Goal: Task Accomplishment & Management: Manage account settings

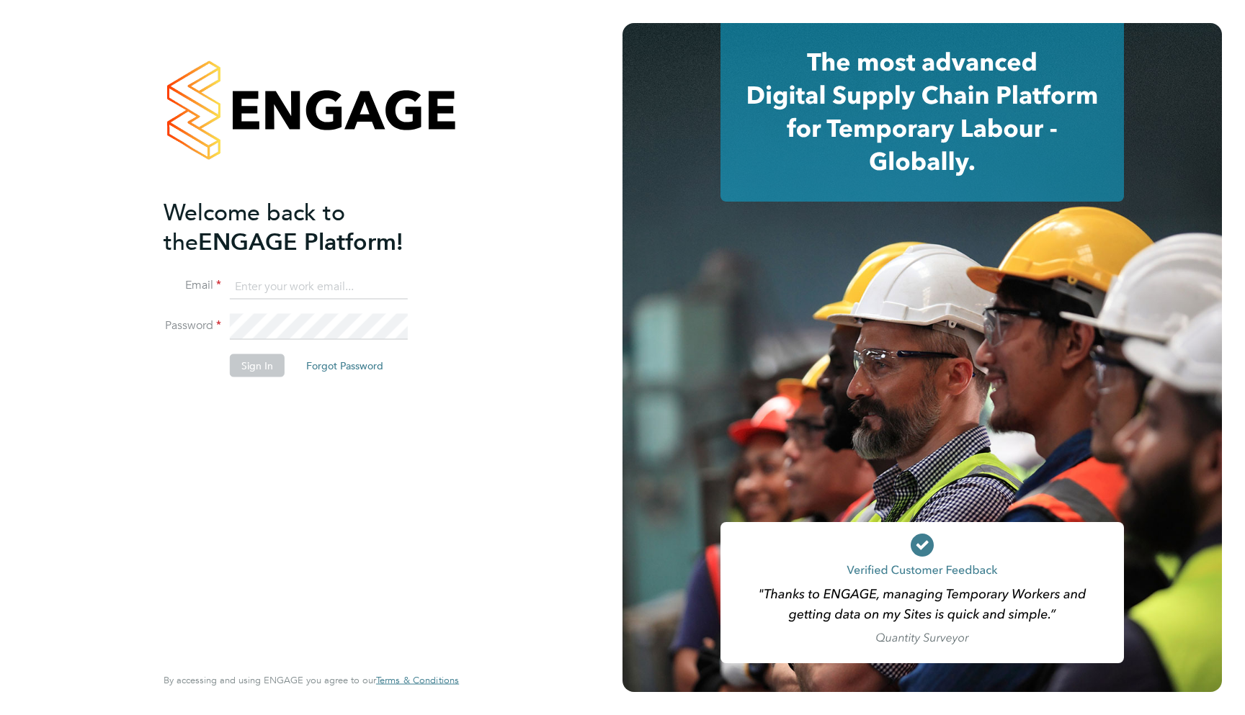
click at [266, 301] on li "Email" at bounding box center [303, 294] width 281 height 40
click at [264, 290] on input at bounding box center [319, 287] width 178 height 26
type input "support@engagelabs.io"
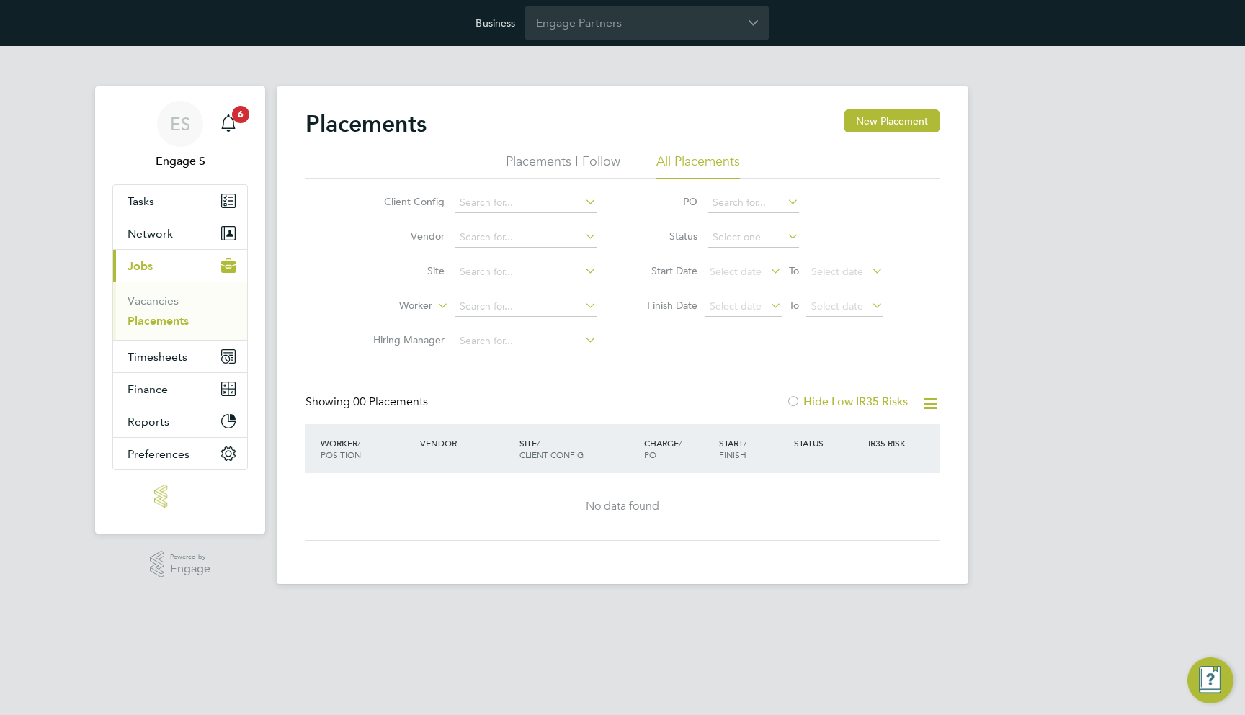
click at [635, 40] on div "Business Engage Partners" at bounding box center [622, 23] width 1245 height 46
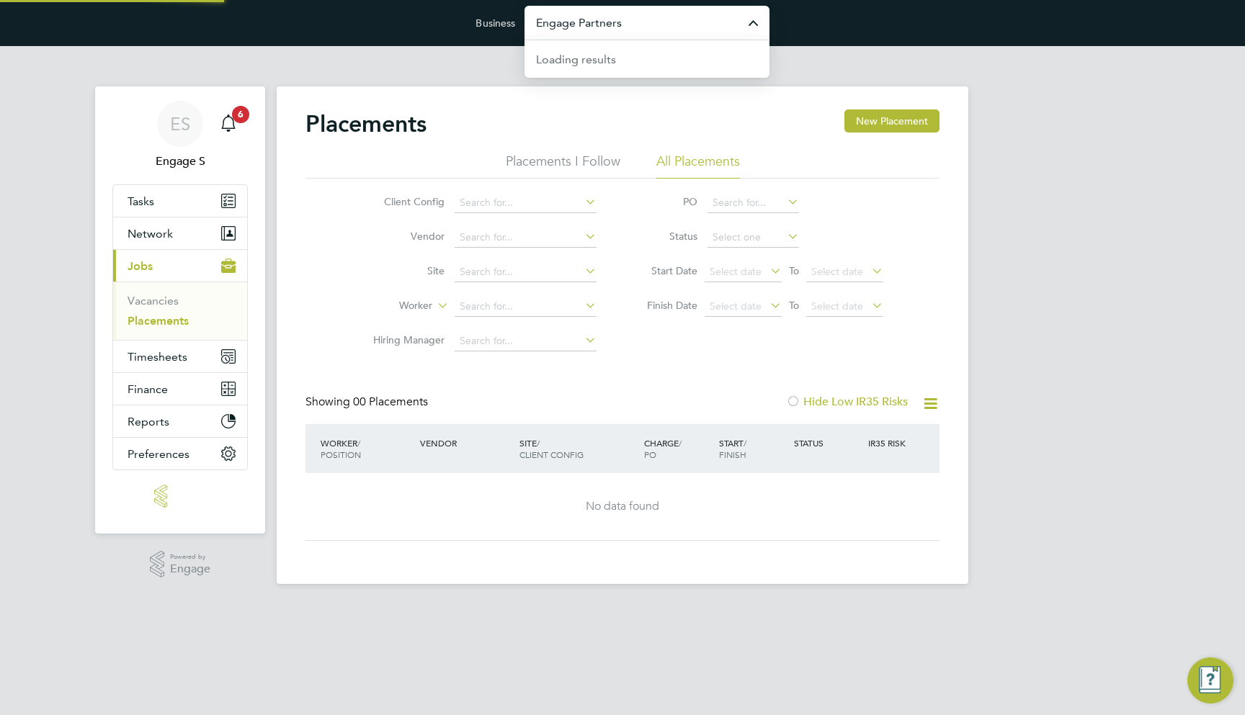
click at [635, 29] on input "Engage Partners" at bounding box center [646, 23] width 245 height 34
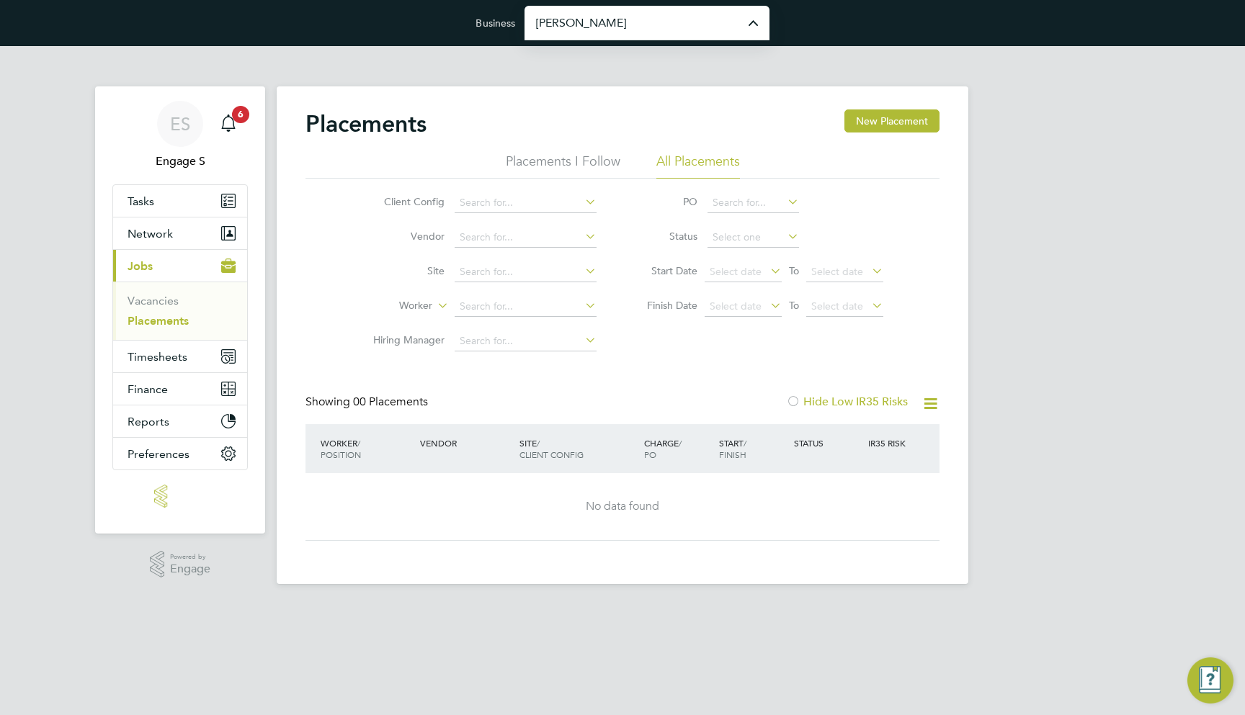
type input "[PERSON_NAME] Construction & Infrastructure Ltd"
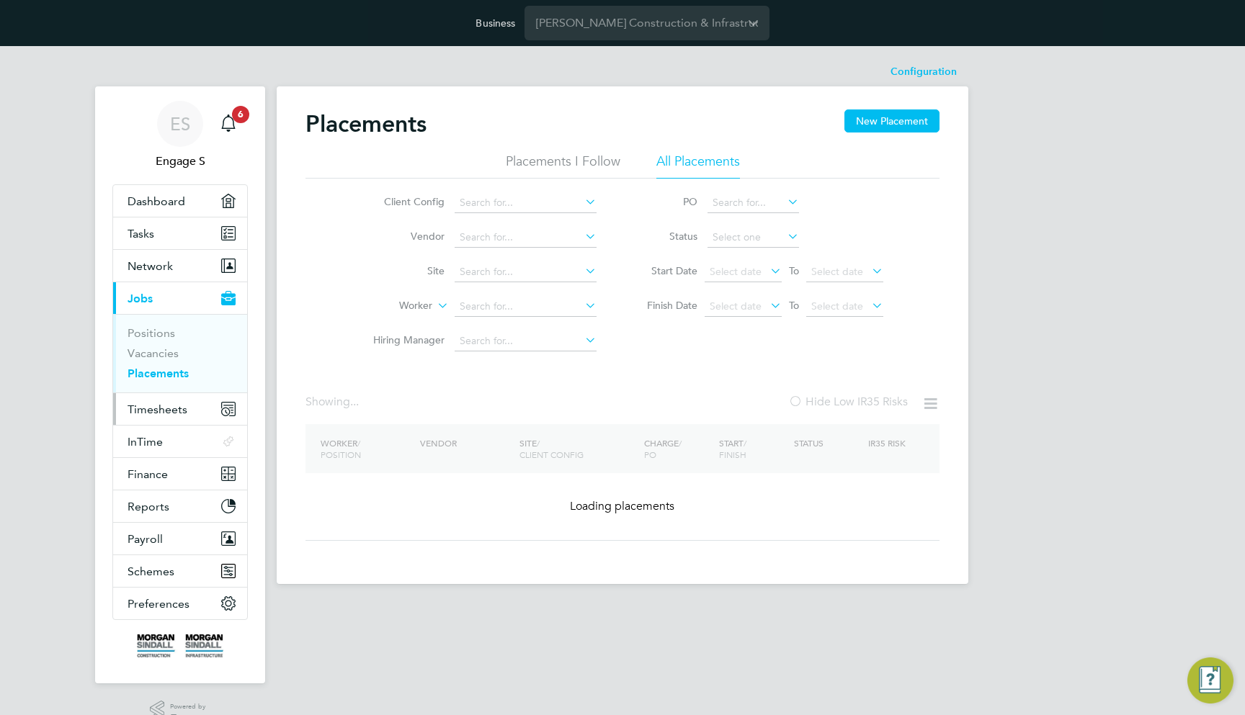
click at [179, 403] on span "Timesheets" at bounding box center [157, 410] width 60 height 14
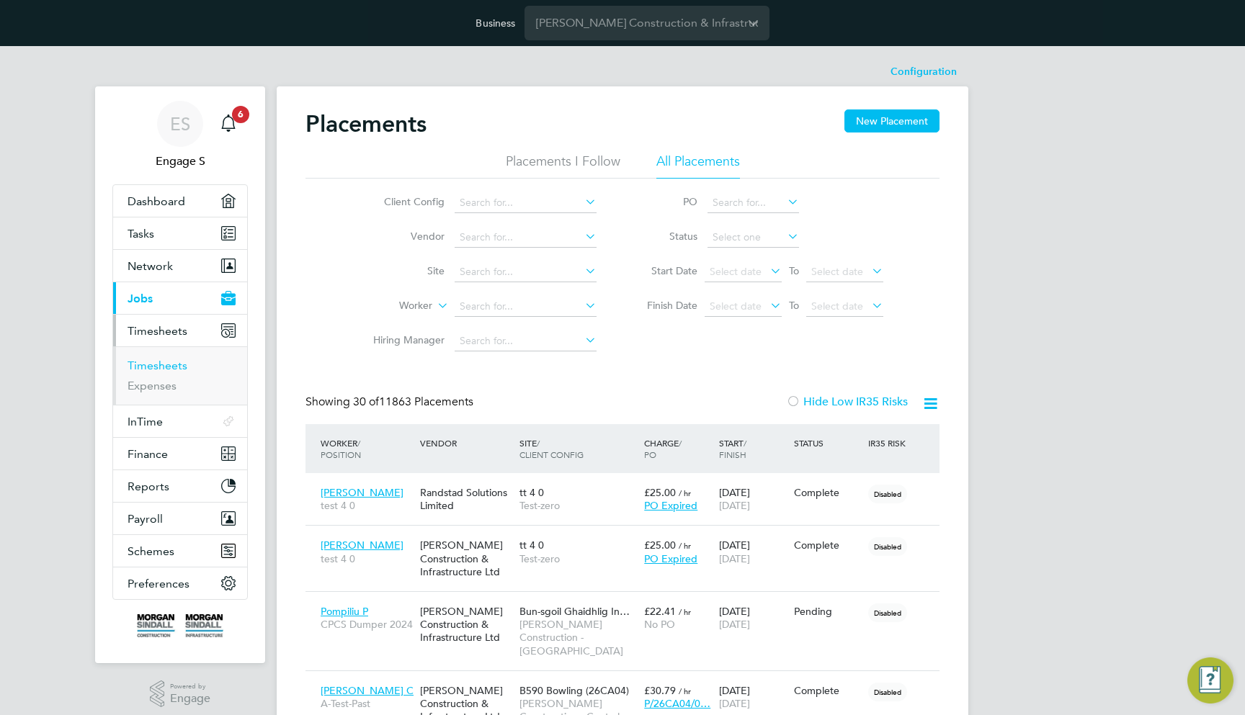
click at [174, 364] on link "Timesheets" at bounding box center [157, 366] width 60 height 14
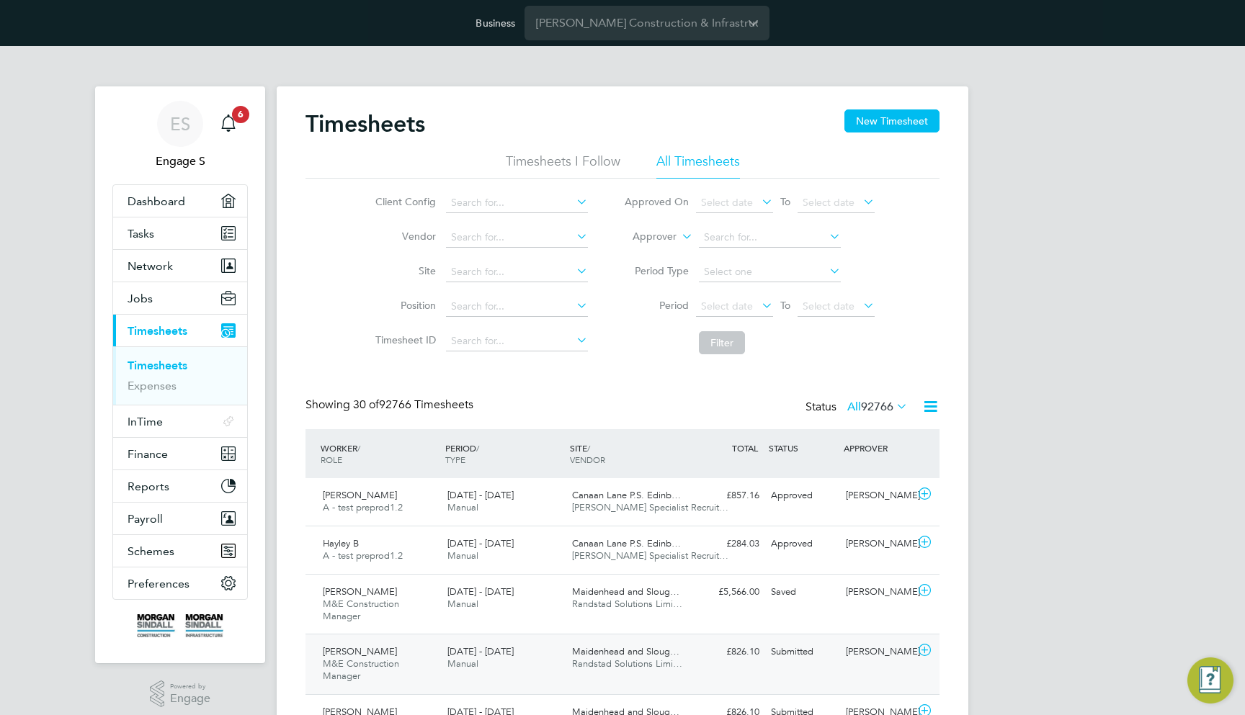
drag, startPoint x: 727, startPoint y: 498, endPoint x: 780, endPoint y: 634, distance: 145.9
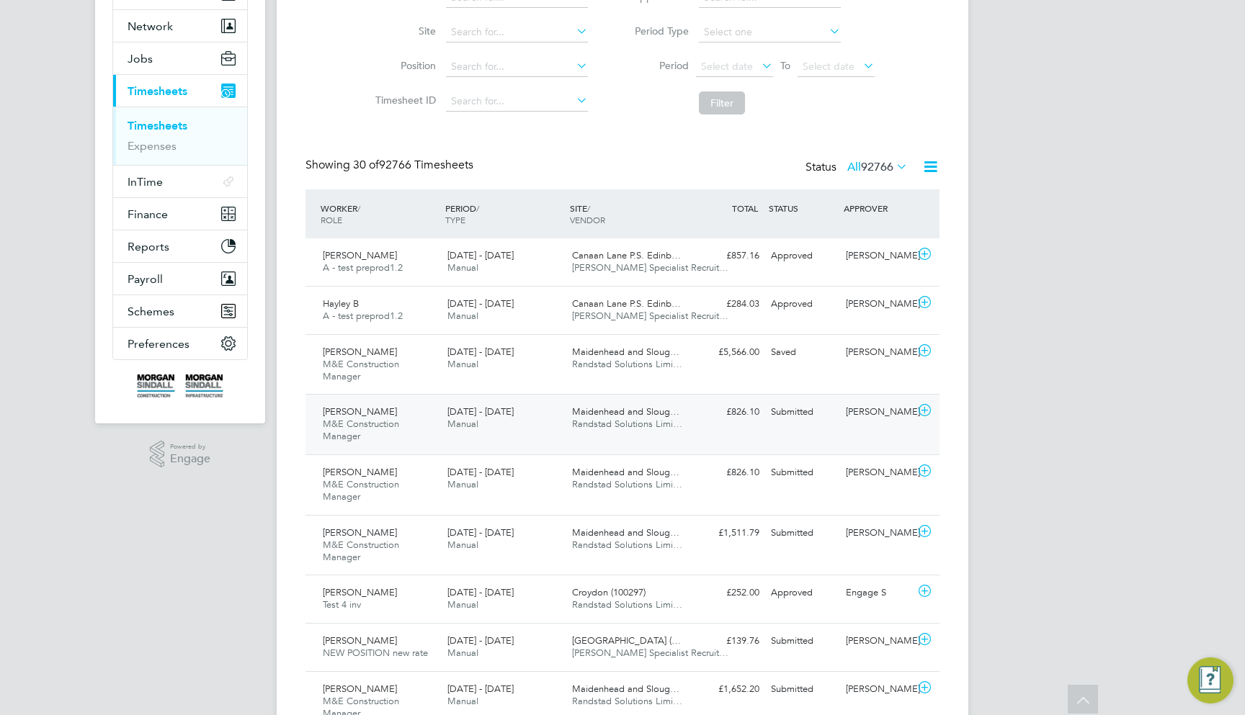
click at [807, 411] on div "Submitted" at bounding box center [802, 412] width 75 height 24
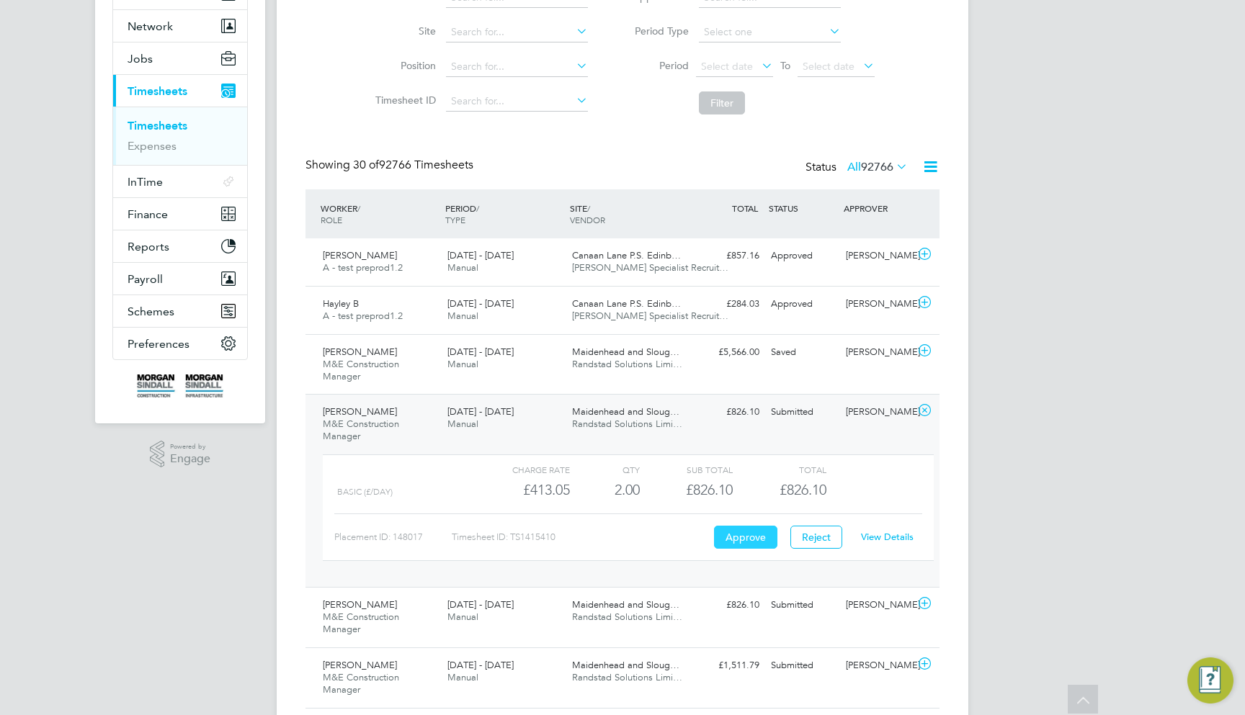
click at [735, 532] on button "Approve" at bounding box center [745, 537] width 63 height 23
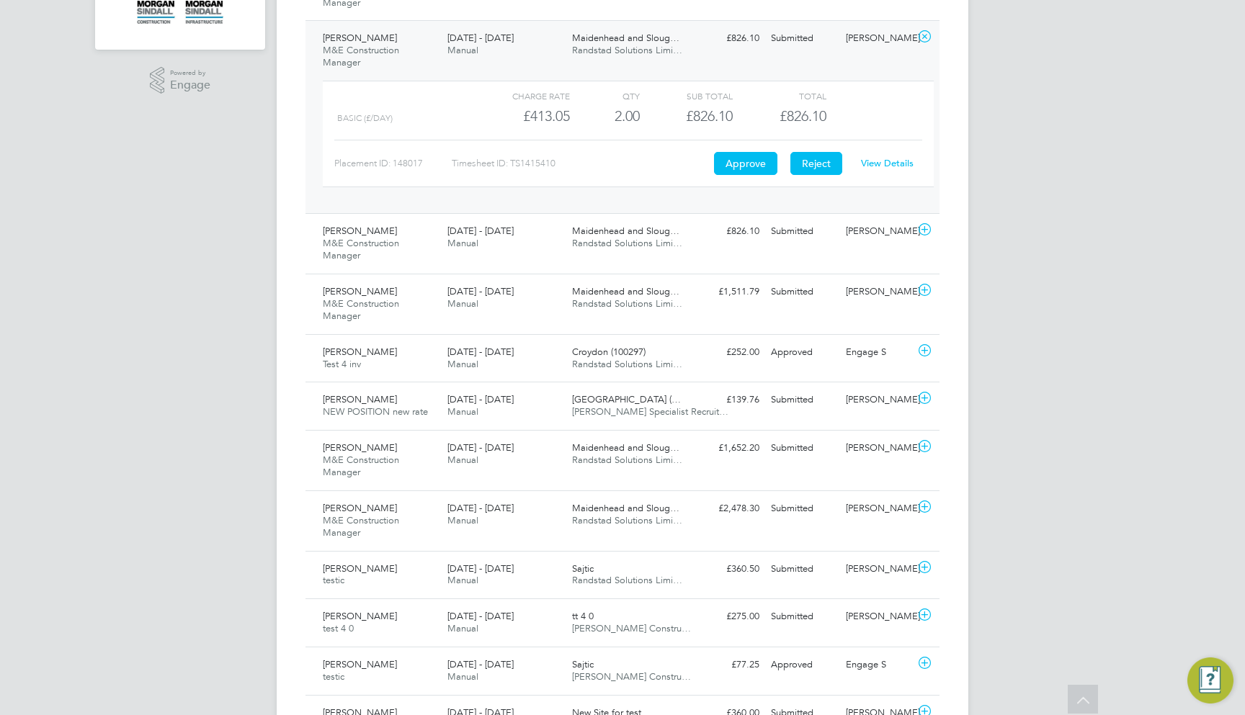
scroll to position [724, 0]
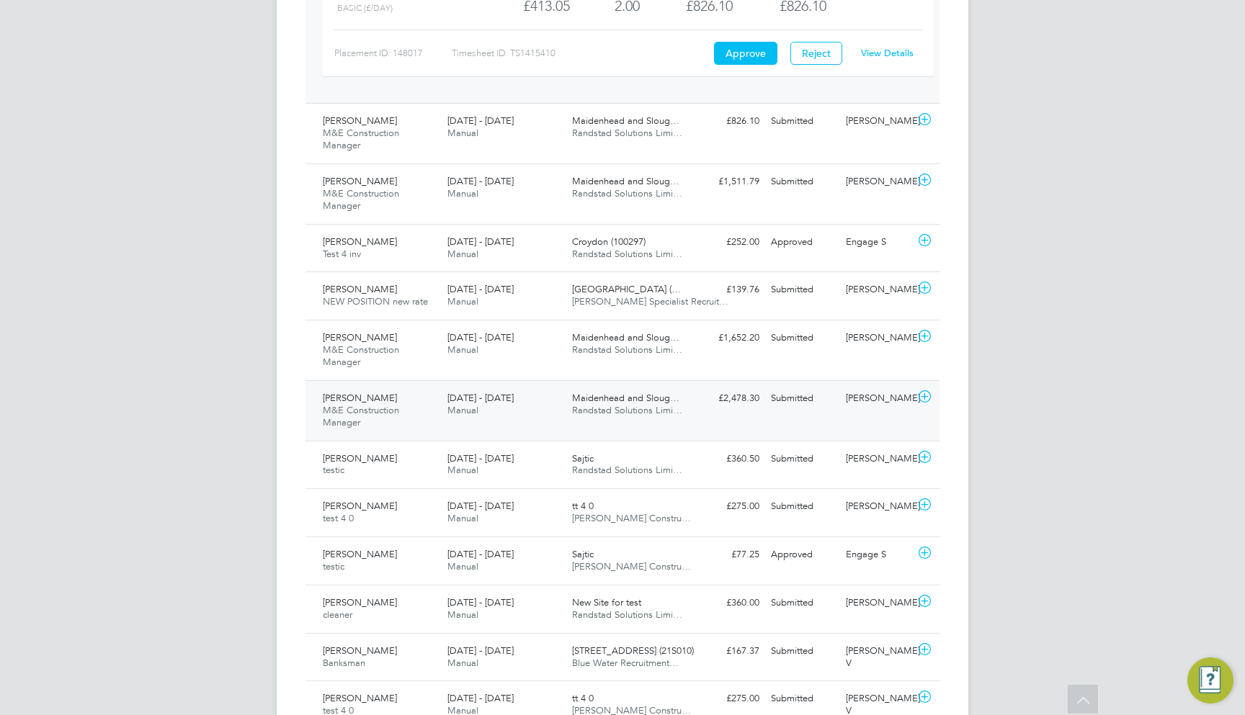
click at [776, 410] on div "Daniel S M&E Construction Manager 14 - 20 Jun 2025 14 - 20 Jun 2025 Manual Maid…" at bounding box center [622, 410] width 634 height 61
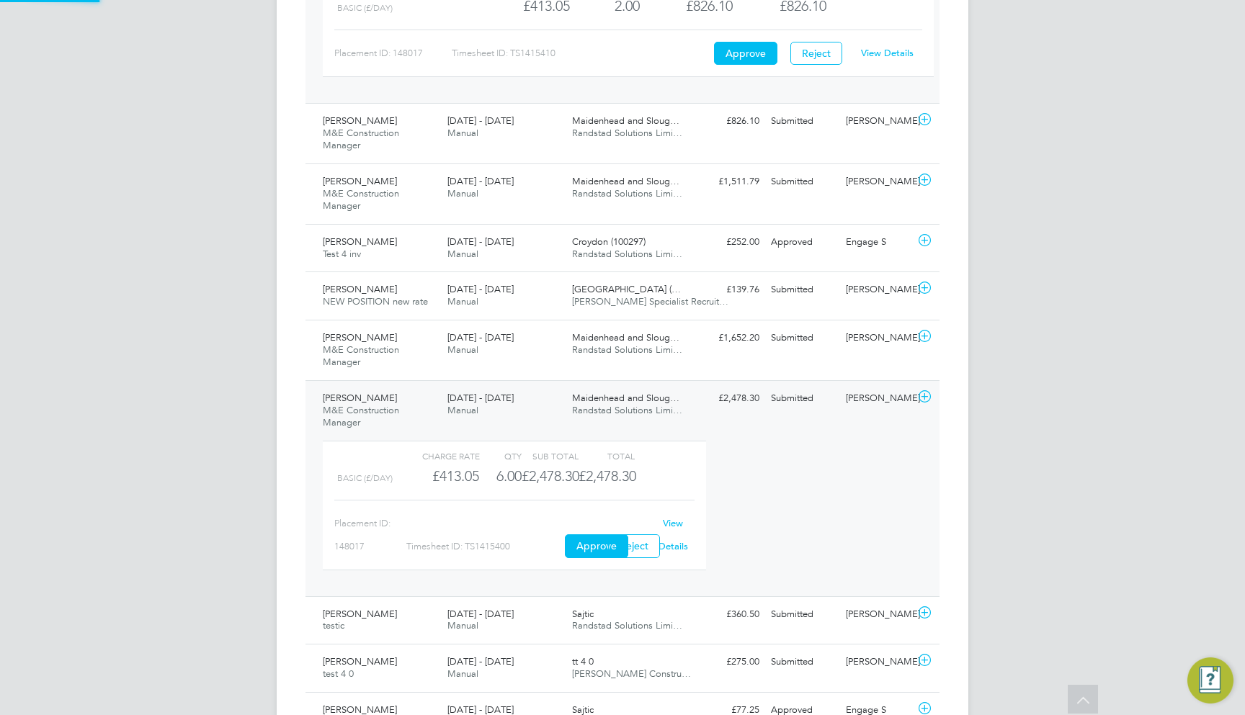
scroll to position [24, 140]
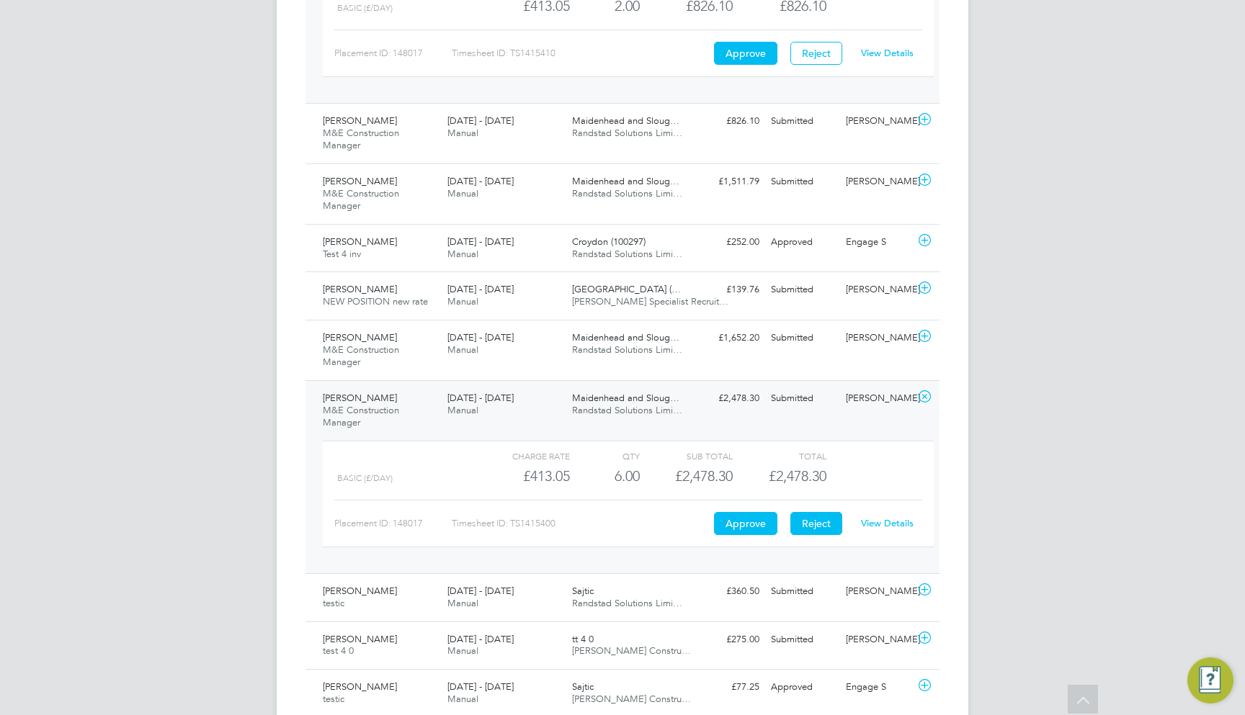
click at [806, 512] on button "Reject" at bounding box center [816, 523] width 52 height 23
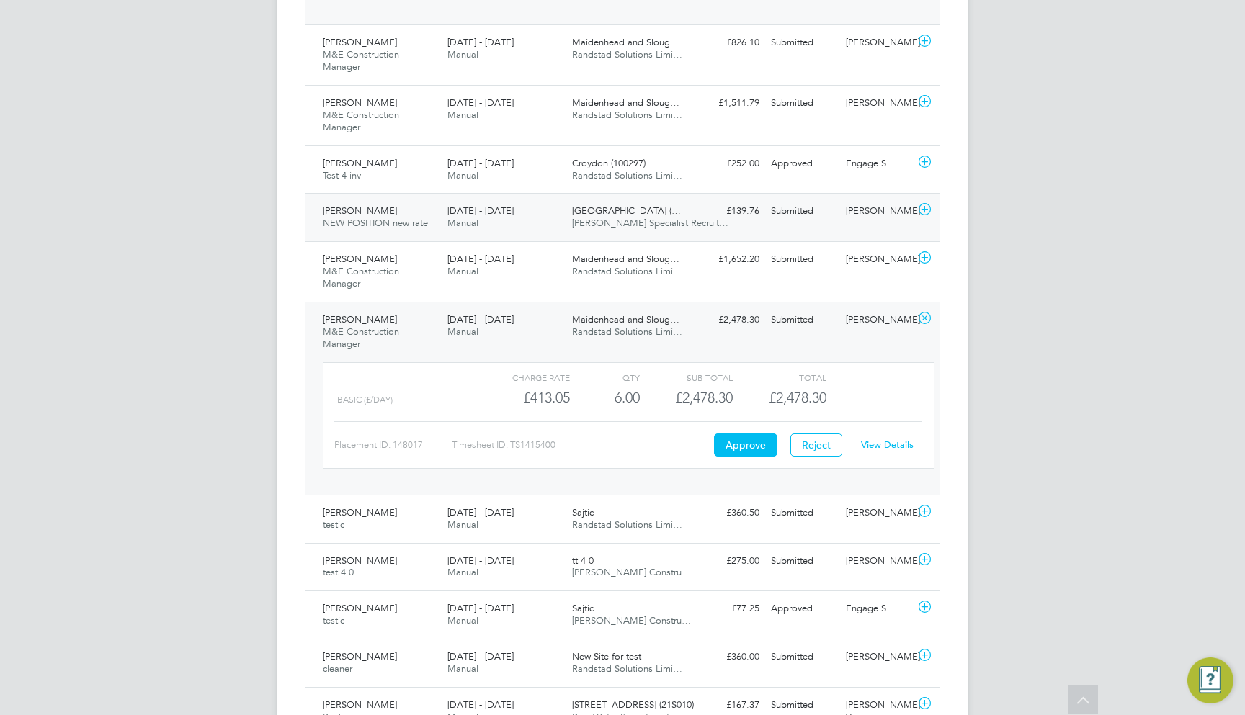
scroll to position [1196, 0]
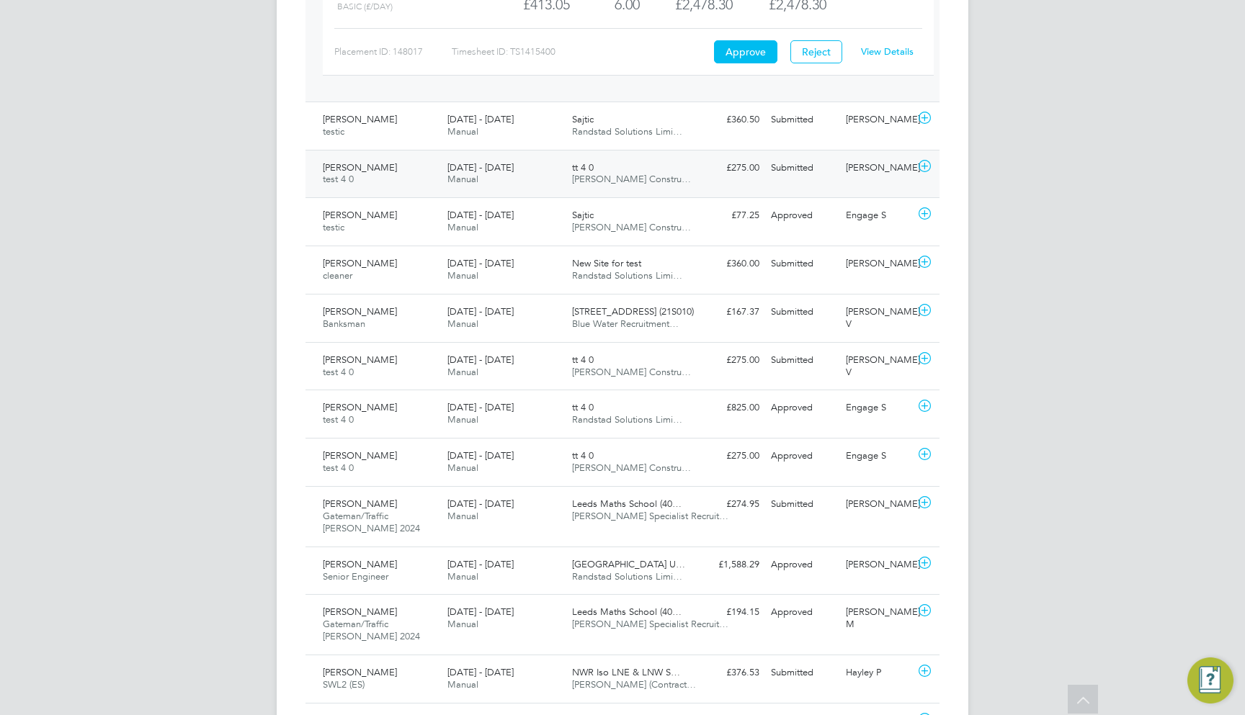
click at [805, 156] on div "Submitted" at bounding box center [802, 168] width 75 height 24
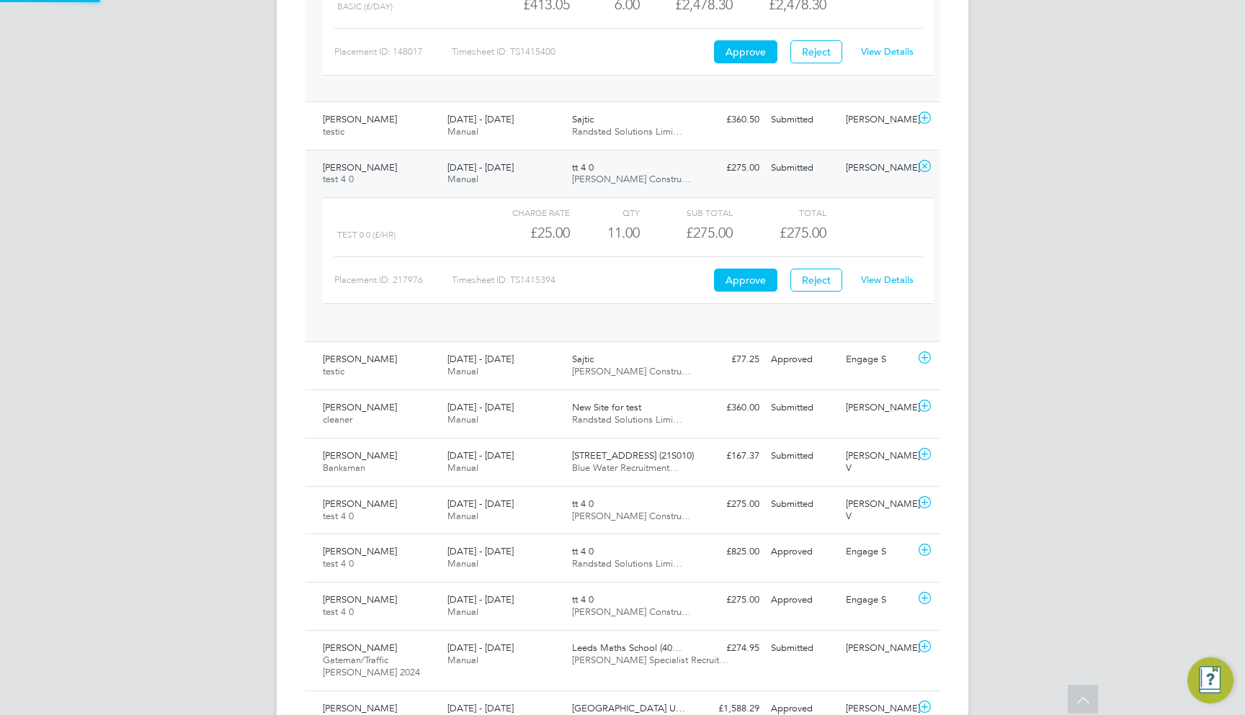
scroll to position [24, 140]
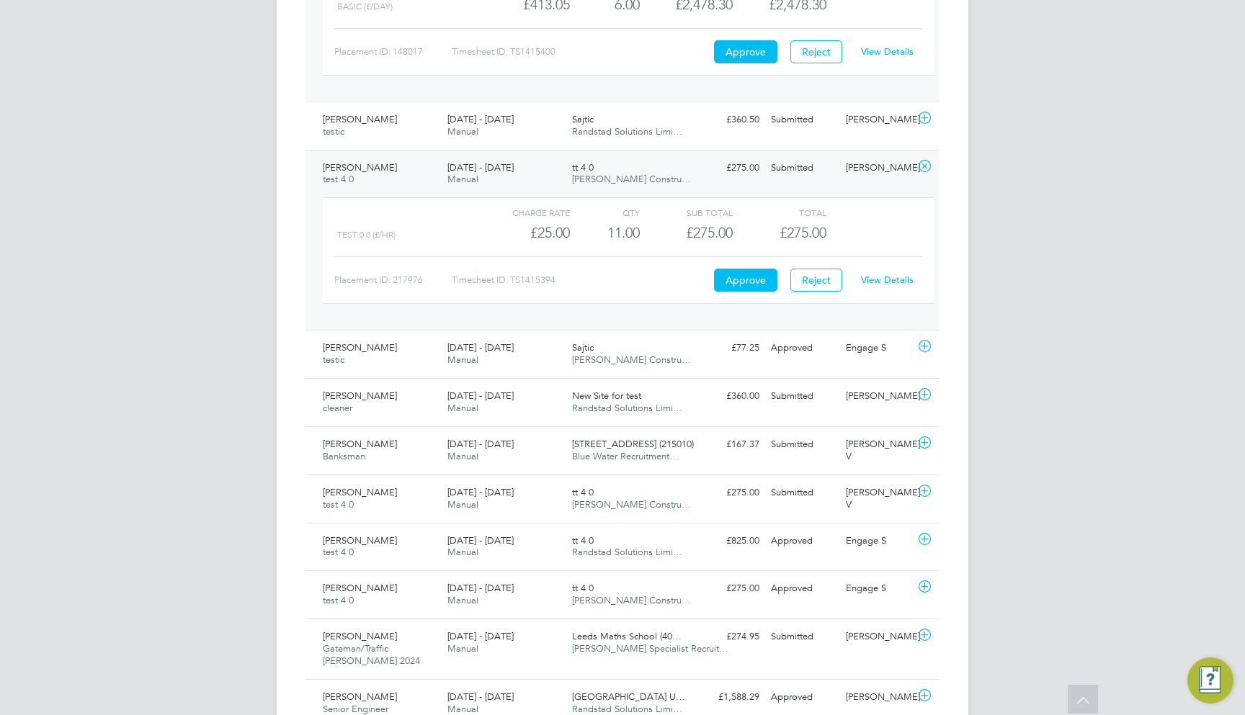
click at [882, 274] on link "View Details" at bounding box center [887, 280] width 53 height 12
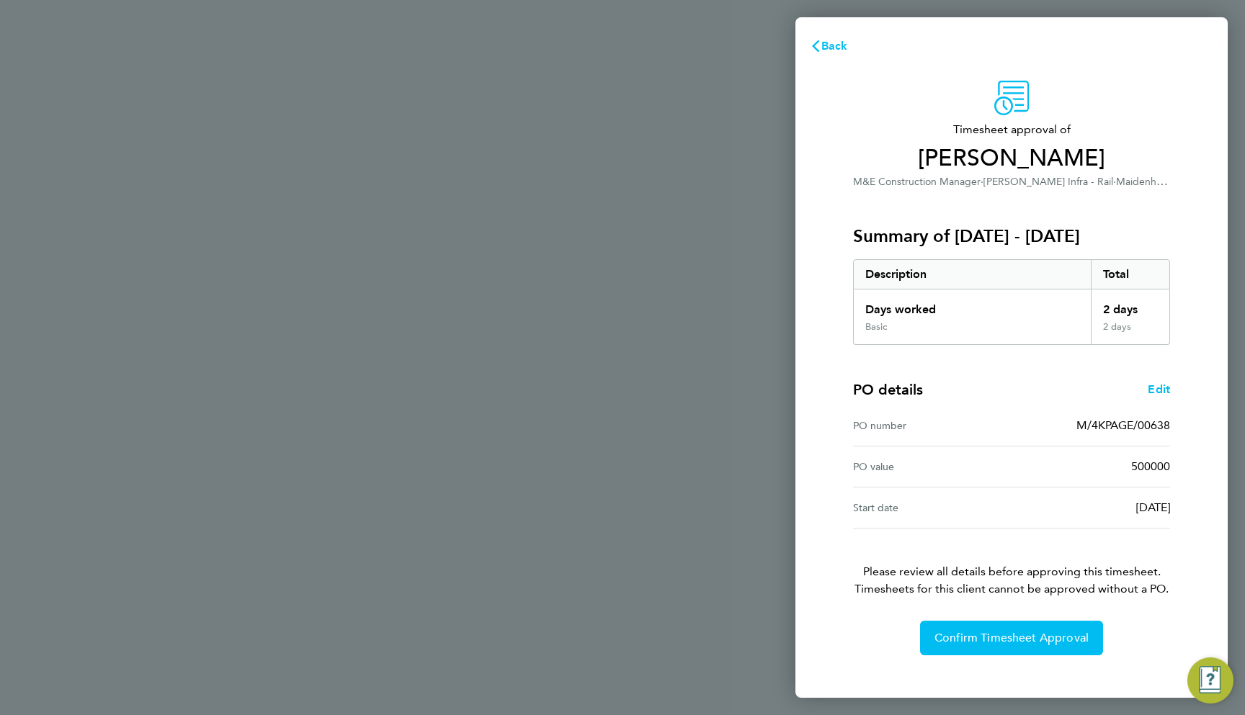
click at [628, 182] on div "Back Timesheet approval of [PERSON_NAME] Construction Manager · [PERSON_NAME] I…" at bounding box center [622, 357] width 1245 height 715
click at [822, 41] on span "Back" at bounding box center [834, 46] width 27 height 14
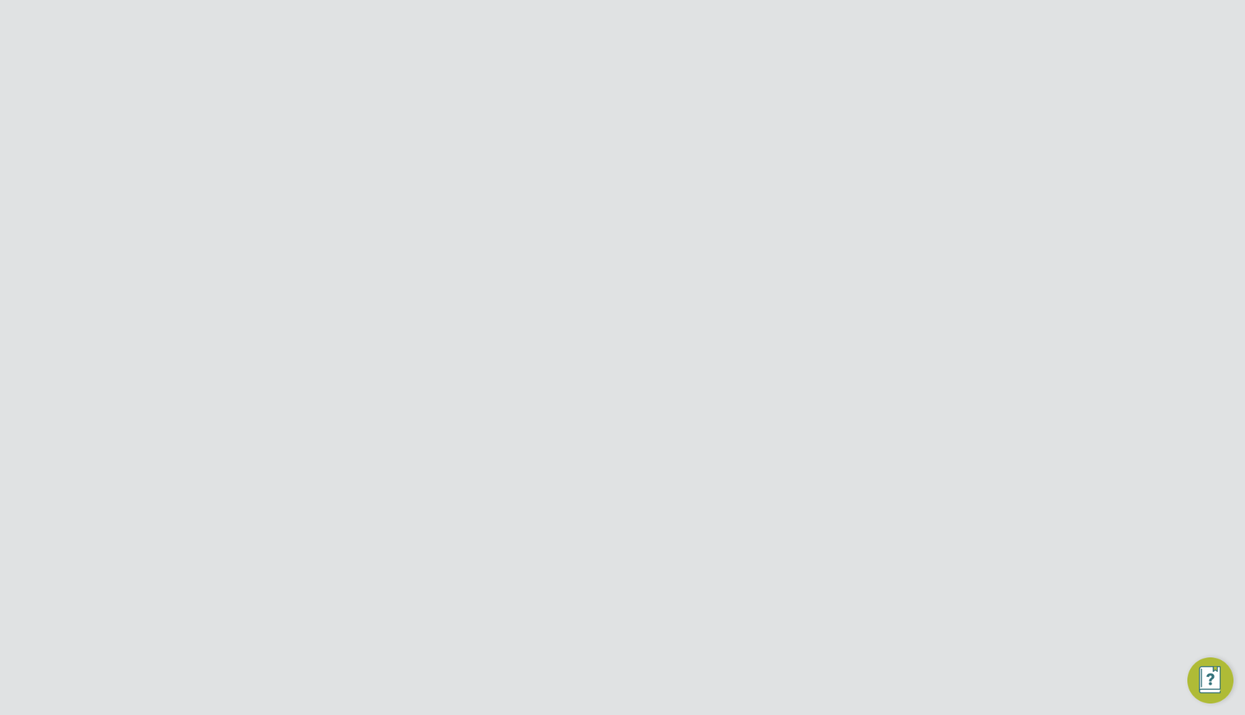
scroll to position [320, 0]
click at [718, 644] on span "Reject Timesheet" at bounding box center [695, 640] width 93 height 14
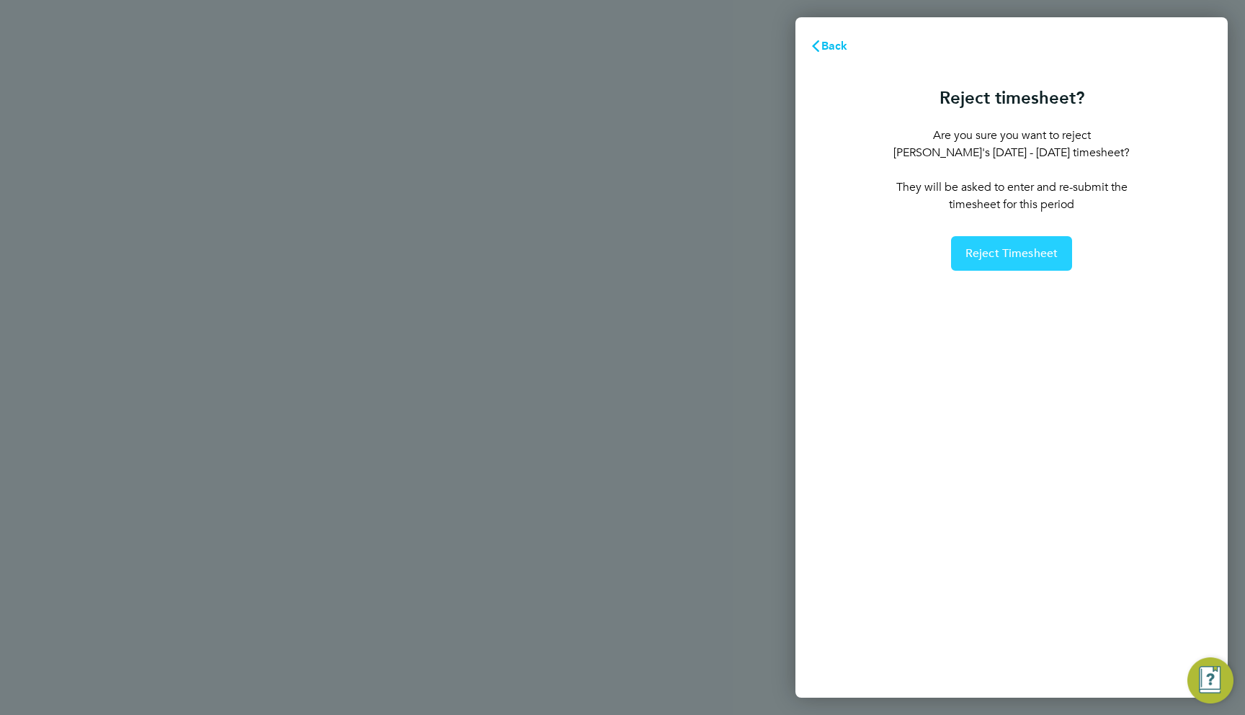
click at [1016, 254] on span "Reject Timesheet" at bounding box center [1011, 253] width 93 height 14
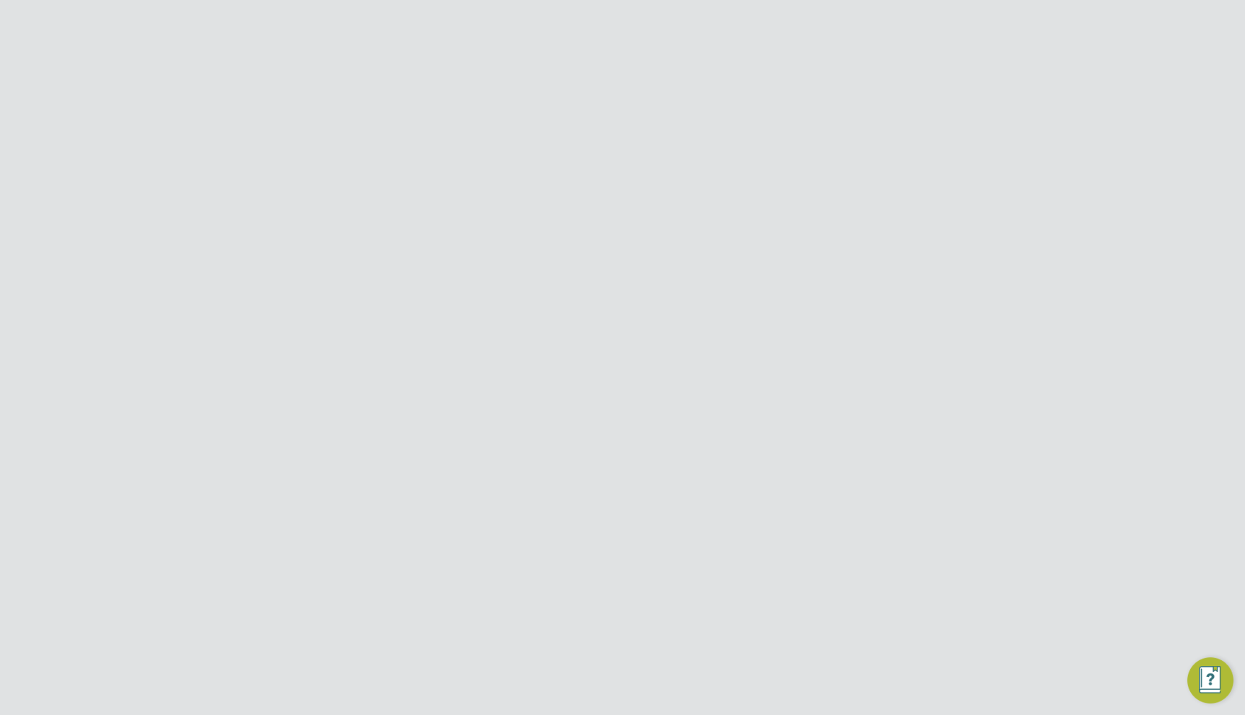
click at [695, 282] on button "Details" at bounding box center [692, 276] width 33 height 35
drag, startPoint x: 517, startPoint y: 395, endPoint x: 576, endPoint y: 393, distance: 59.1
click at [576, 393] on p "Luke W" at bounding box center [721, 392] width 411 height 17
copy p "Luke W"
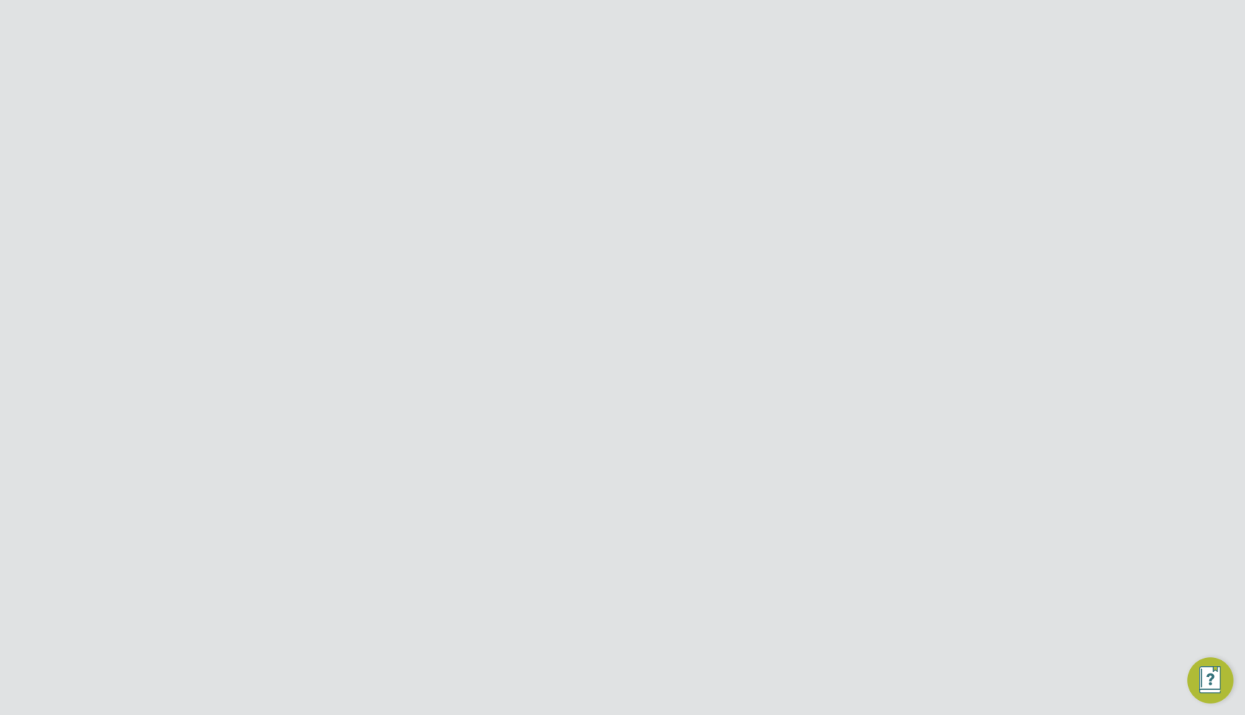
scroll to position [0, 0]
click at [153, 256] on button "Network" at bounding box center [180, 266] width 134 height 32
click at [181, 297] on link "Team Members" at bounding box center [167, 301] width 81 height 14
click at [601, 180] on input at bounding box center [660, 181] width 210 height 28
paste input "Luke W"
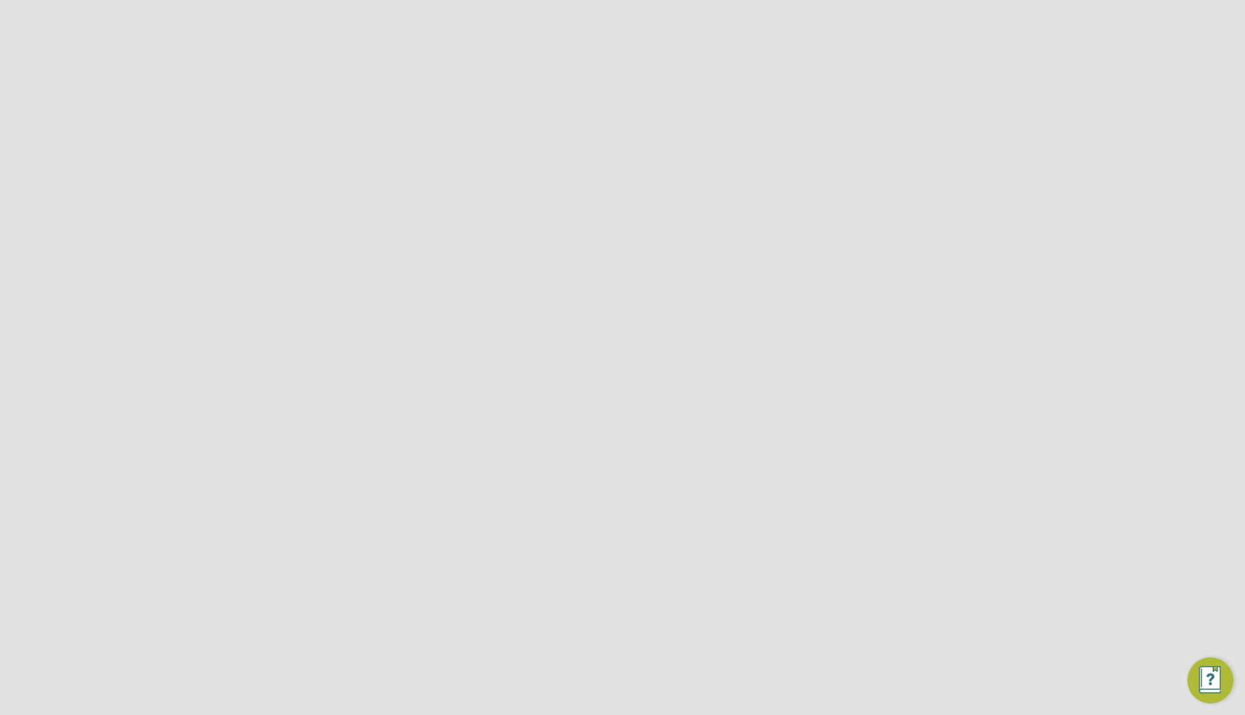
type input "Luke W"
click at [908, 315] on icon at bounding box center [907, 315] width 14 height 17
click at [775, 497] on li "Impersonate" at bounding box center [828, 498] width 174 height 20
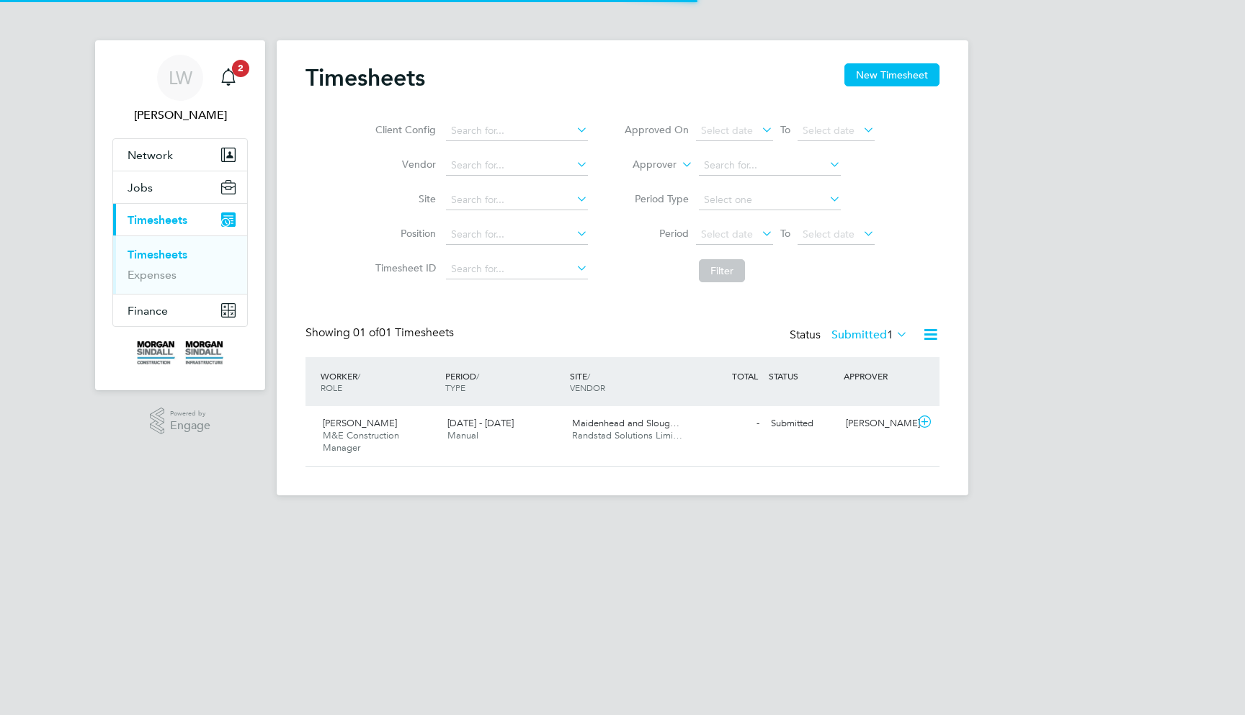
scroll to position [35, 125]
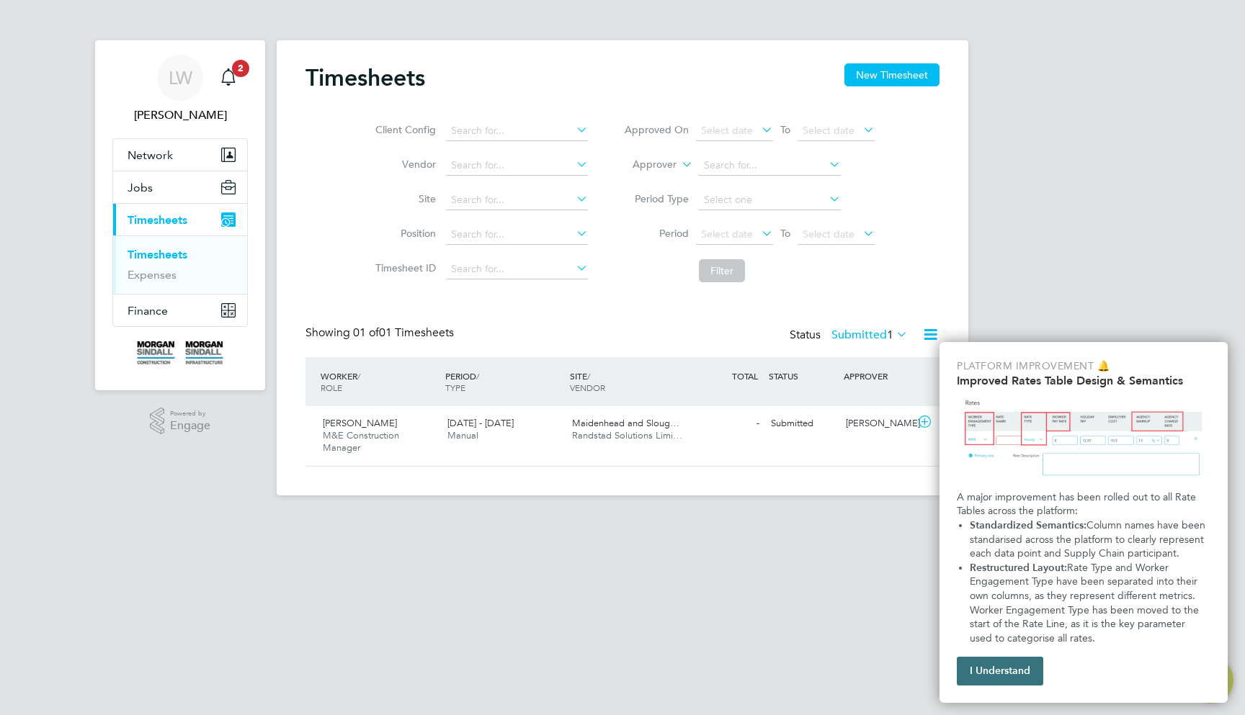
click at [983, 657] on button "I Understand" at bounding box center [999, 671] width 86 height 29
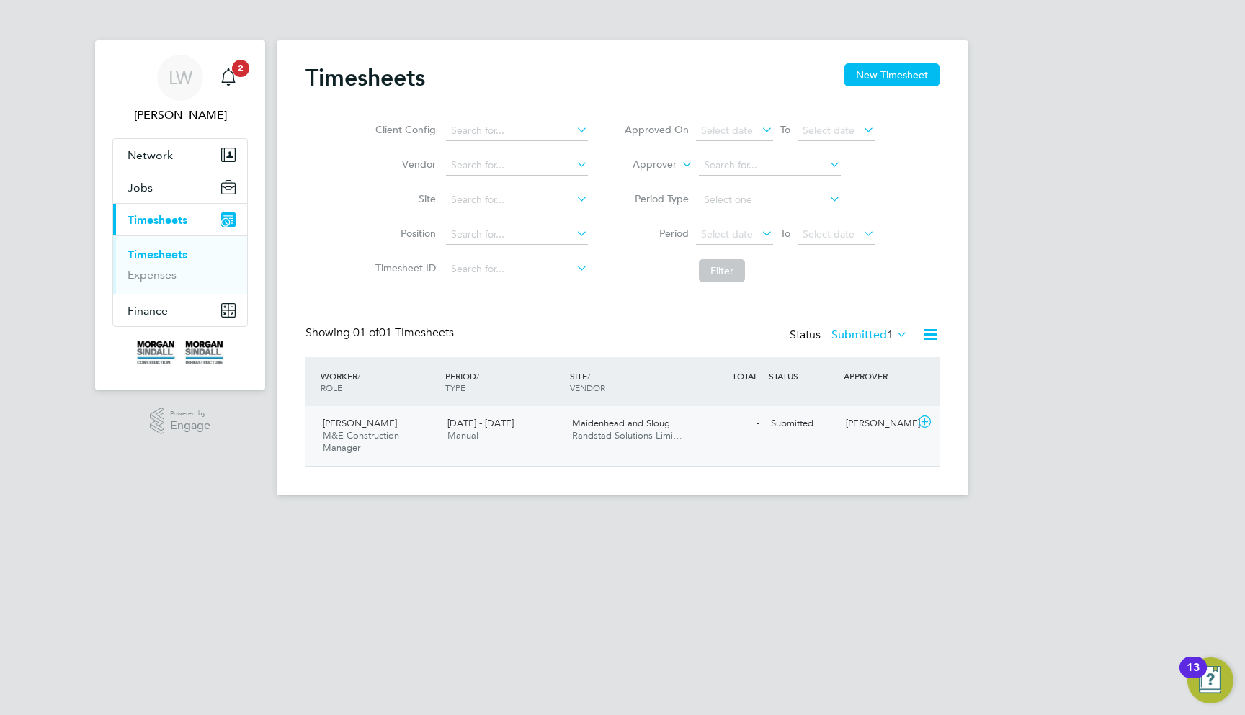
click at [817, 433] on div "Submitted" at bounding box center [802, 424] width 75 height 24
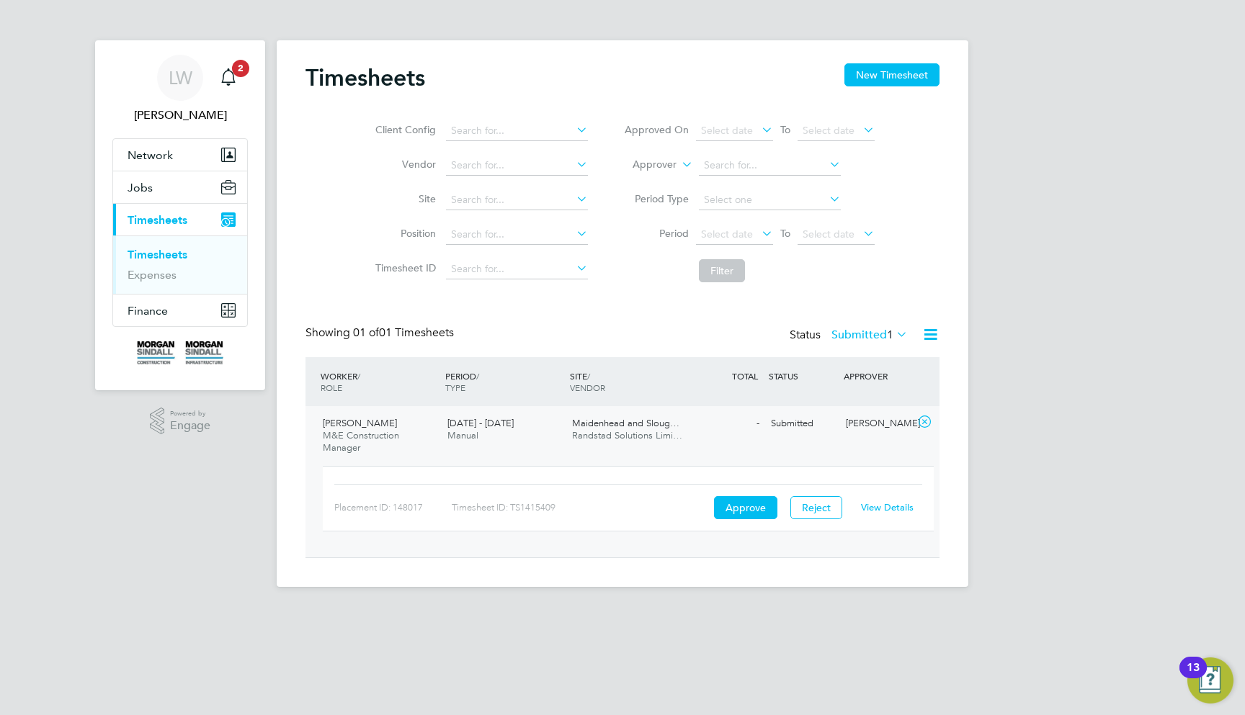
click at [888, 506] on link "View Details" at bounding box center [887, 507] width 53 height 12
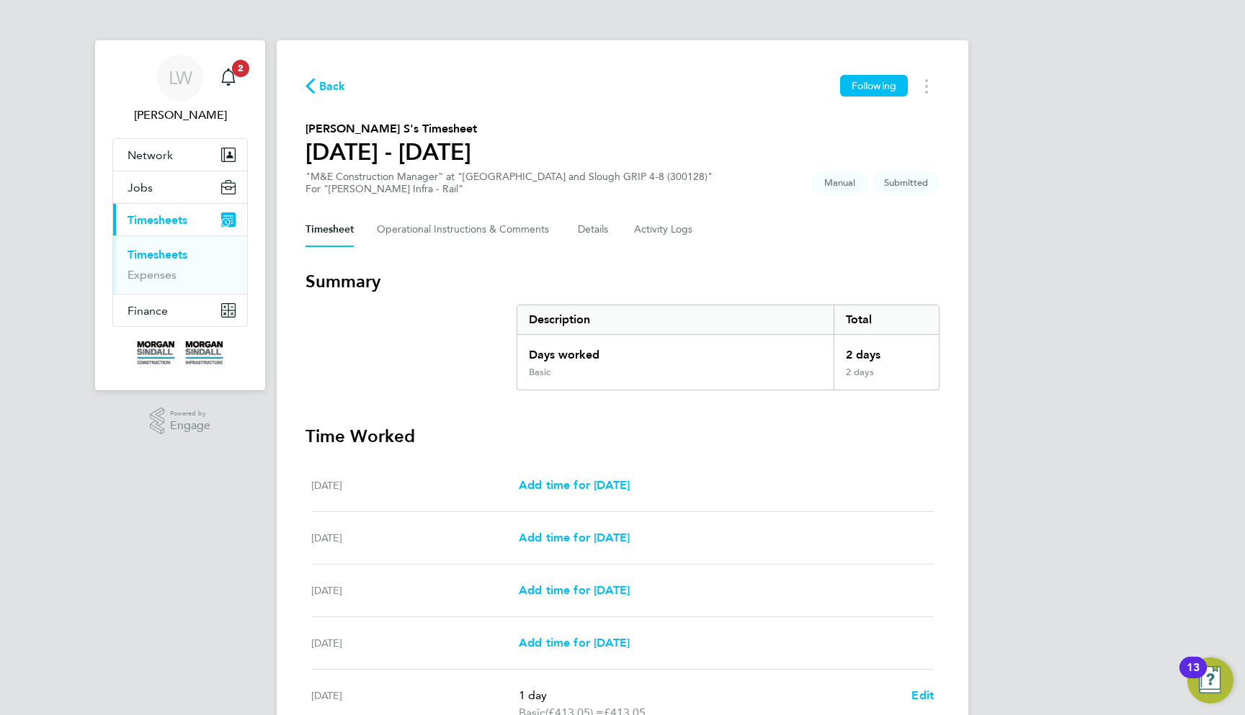
scroll to position [274, 0]
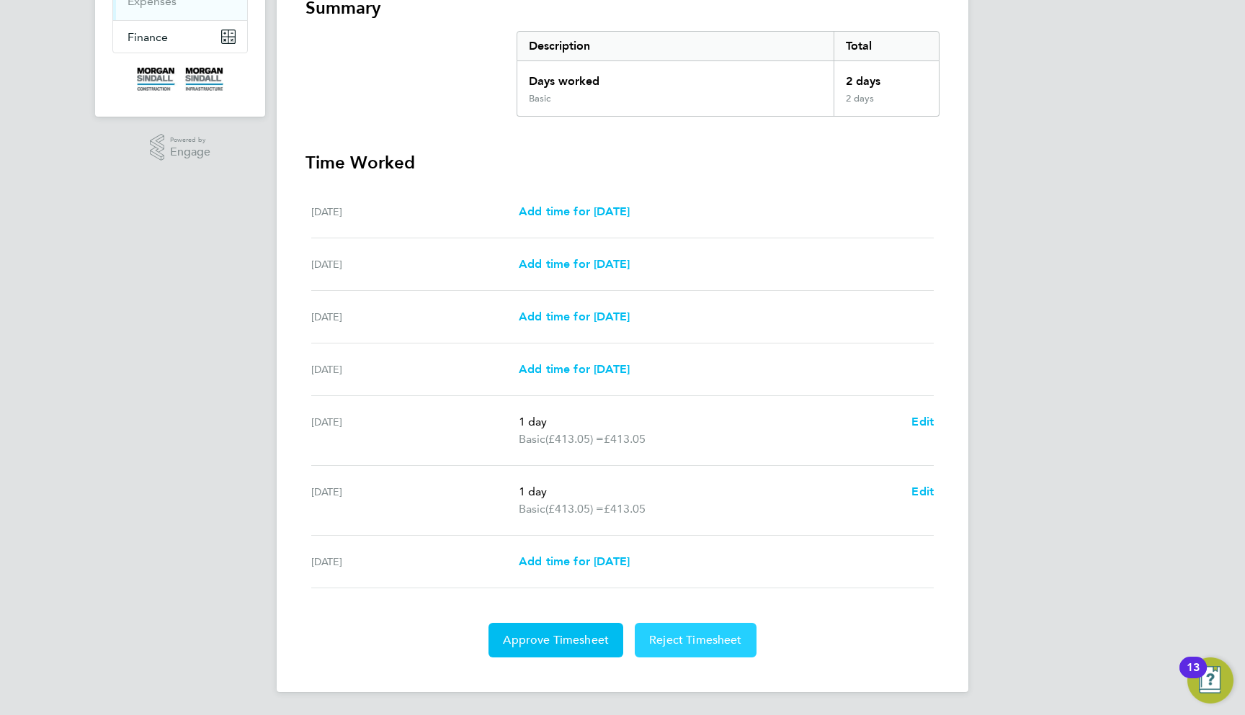
click at [690, 642] on span "Reject Timesheet" at bounding box center [695, 640] width 93 height 14
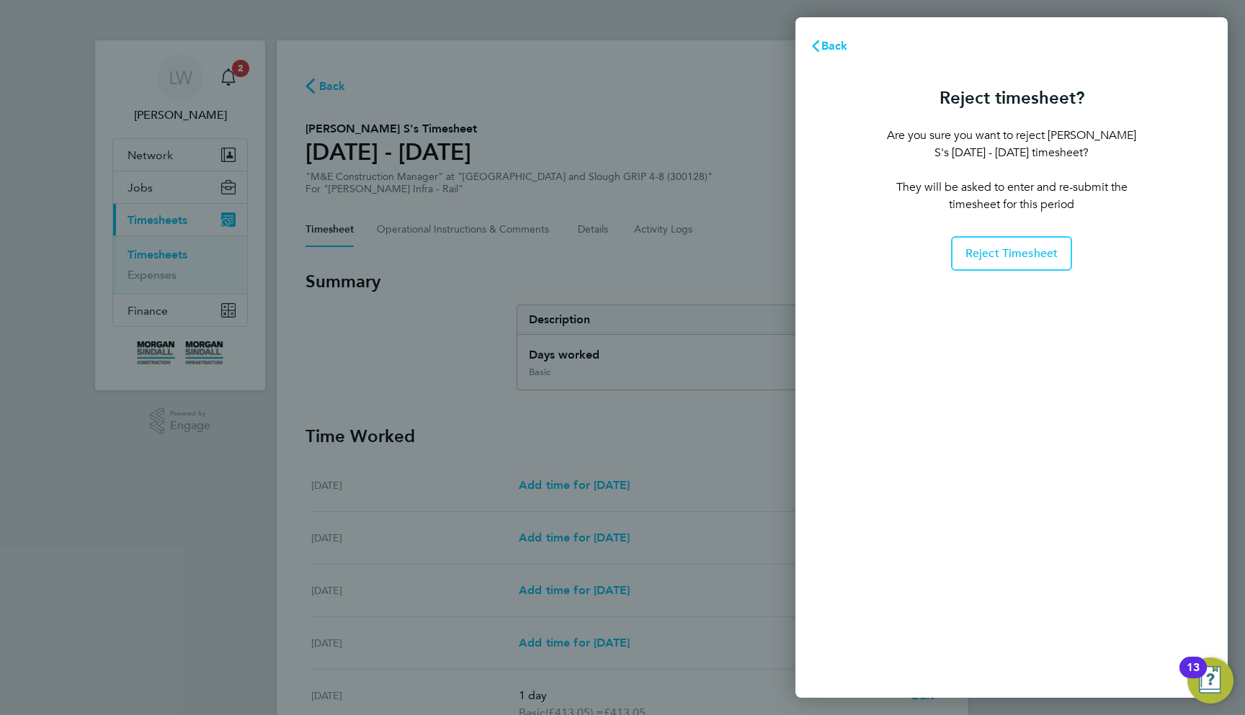
drag, startPoint x: 1085, startPoint y: 205, endPoint x: 888, endPoint y: 184, distance: 197.8
click at [888, 184] on p "They will be asked to enter and re-submit the timesheet for this period" at bounding box center [1011, 196] width 254 height 35
copy p "They will be asked to enter and re-submit the timesheet for this period"
click at [1003, 247] on span "Reject Timesheet" at bounding box center [1011, 253] width 93 height 14
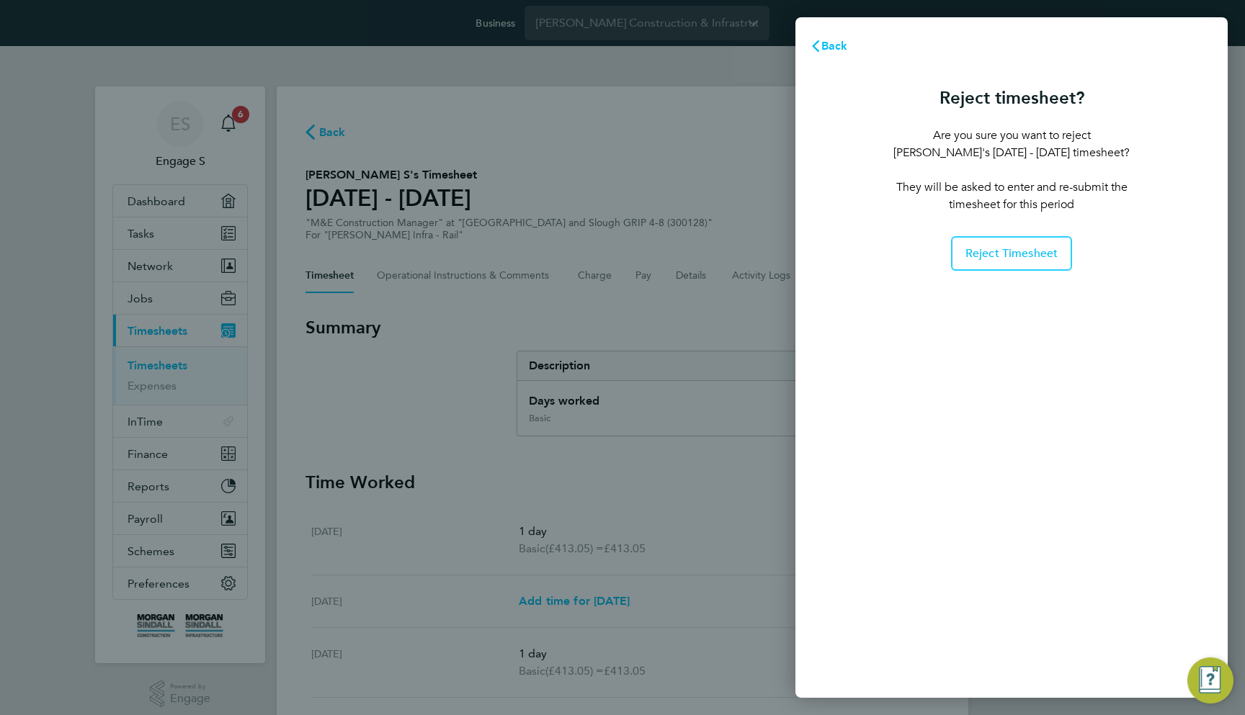
click at [738, 223] on div "Back Reject timesheet? Are you sure you want to reject [PERSON_NAME] S's [DATE]…" at bounding box center [622, 357] width 1245 height 715
click at [835, 42] on span "Back" at bounding box center [834, 46] width 27 height 14
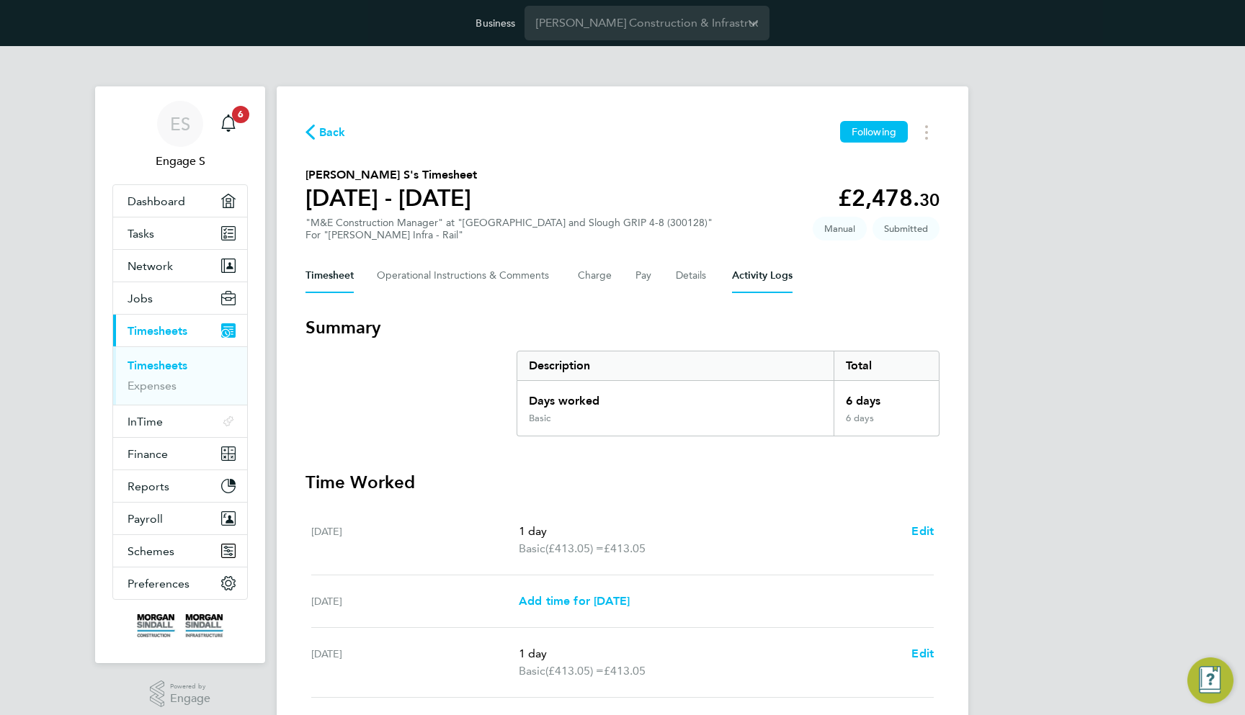
drag, startPoint x: 532, startPoint y: 264, endPoint x: 735, endPoint y: 286, distance: 204.3
click at [735, 286] on Logs-tab "Activity Logs" at bounding box center [762, 276] width 61 height 35
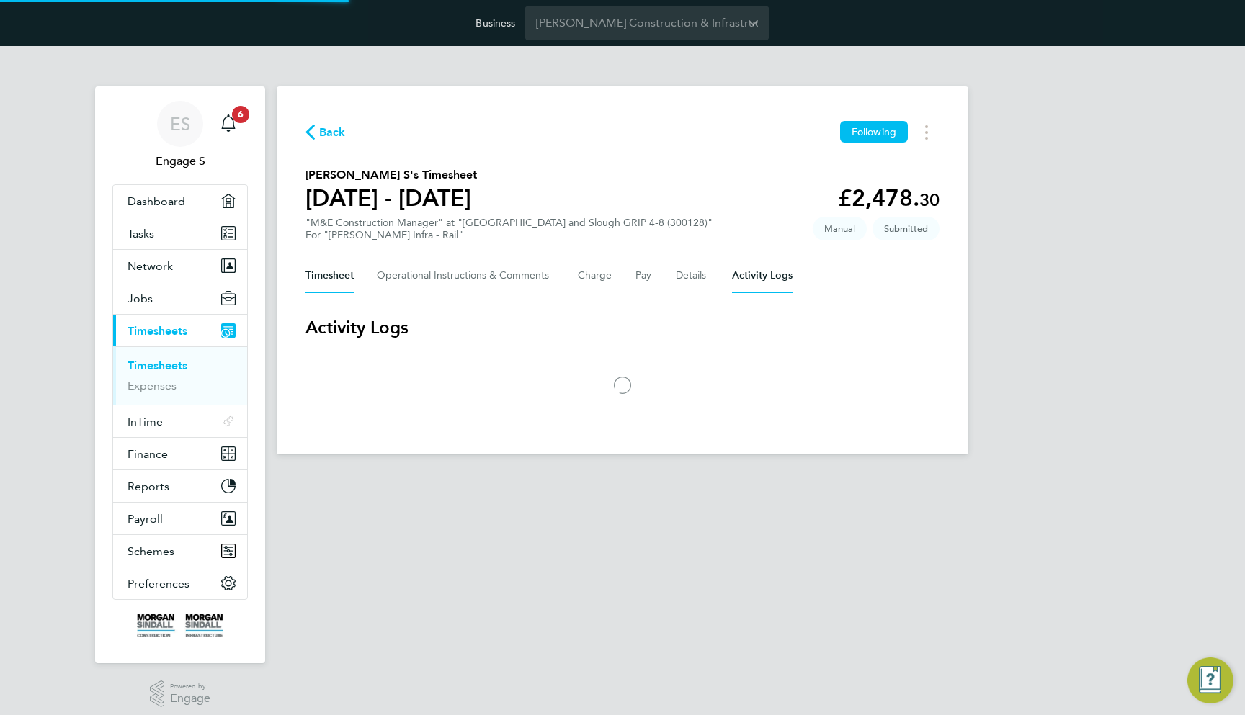
click at [336, 282] on button "Timesheet" at bounding box center [329, 276] width 48 height 35
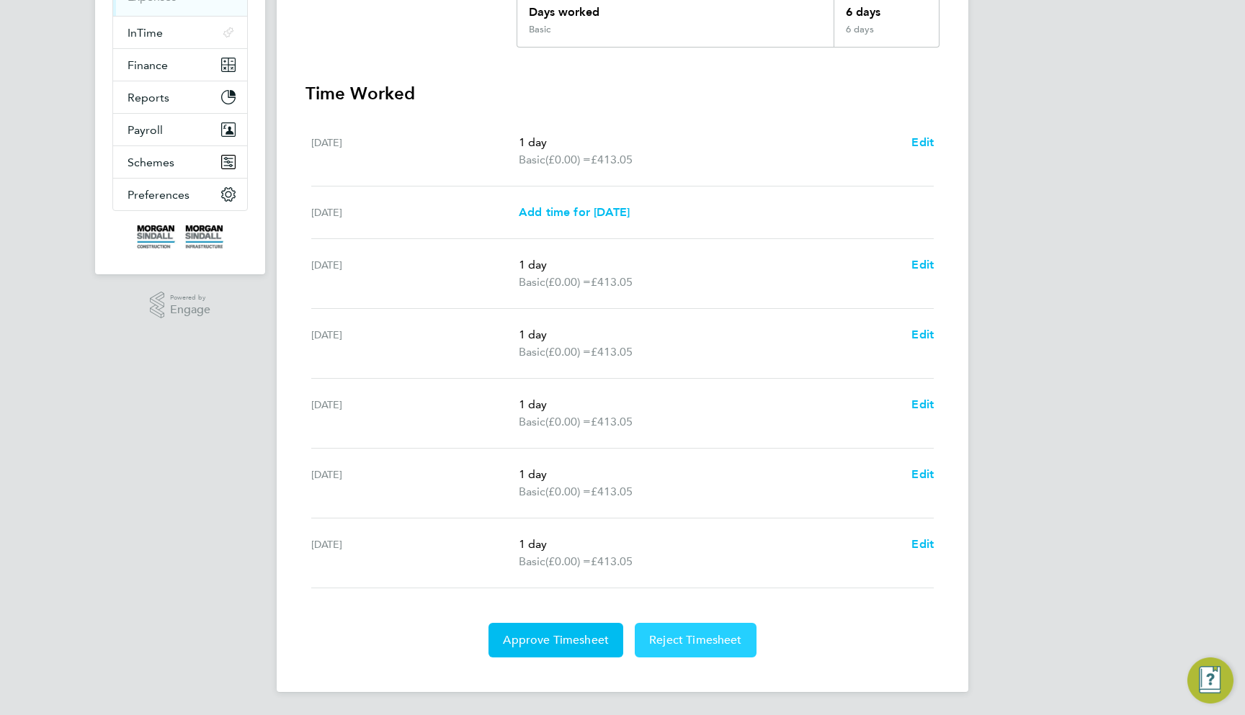
scroll to position [389, 0]
click at [725, 627] on button "Reject Timesheet" at bounding box center [696, 640] width 122 height 35
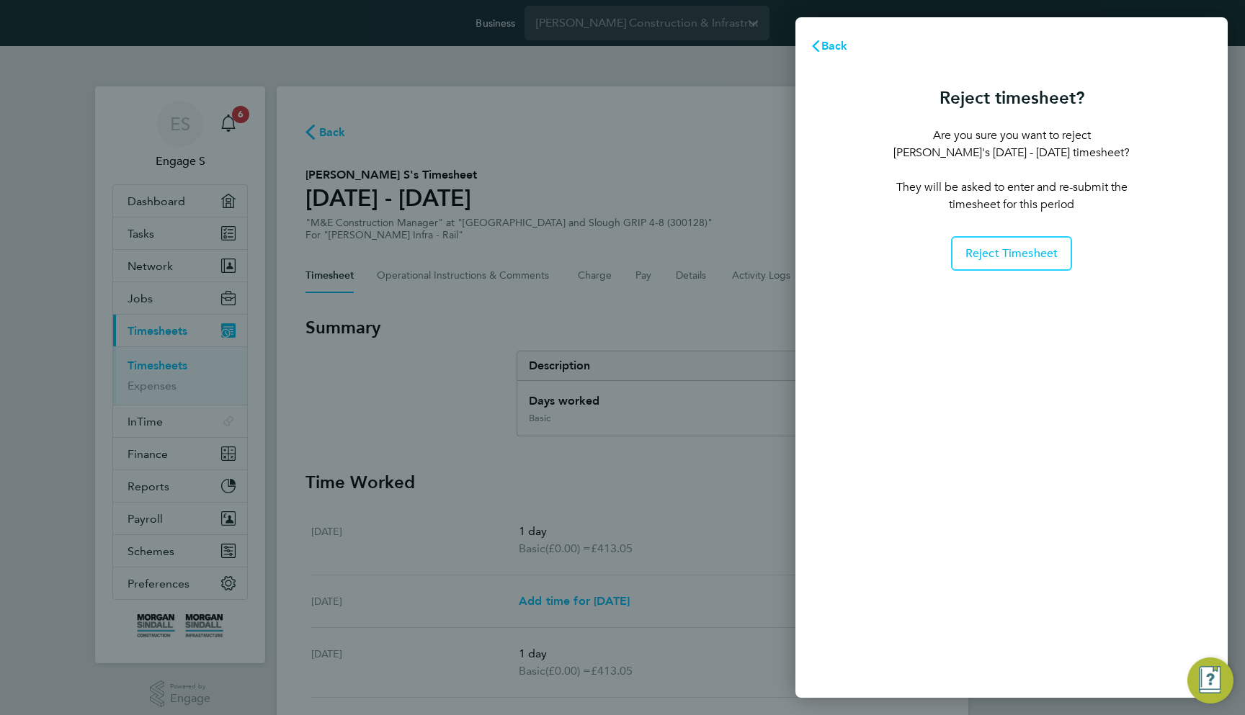
click at [1014, 256] on span "Reject Timesheet" at bounding box center [1011, 253] width 93 height 14
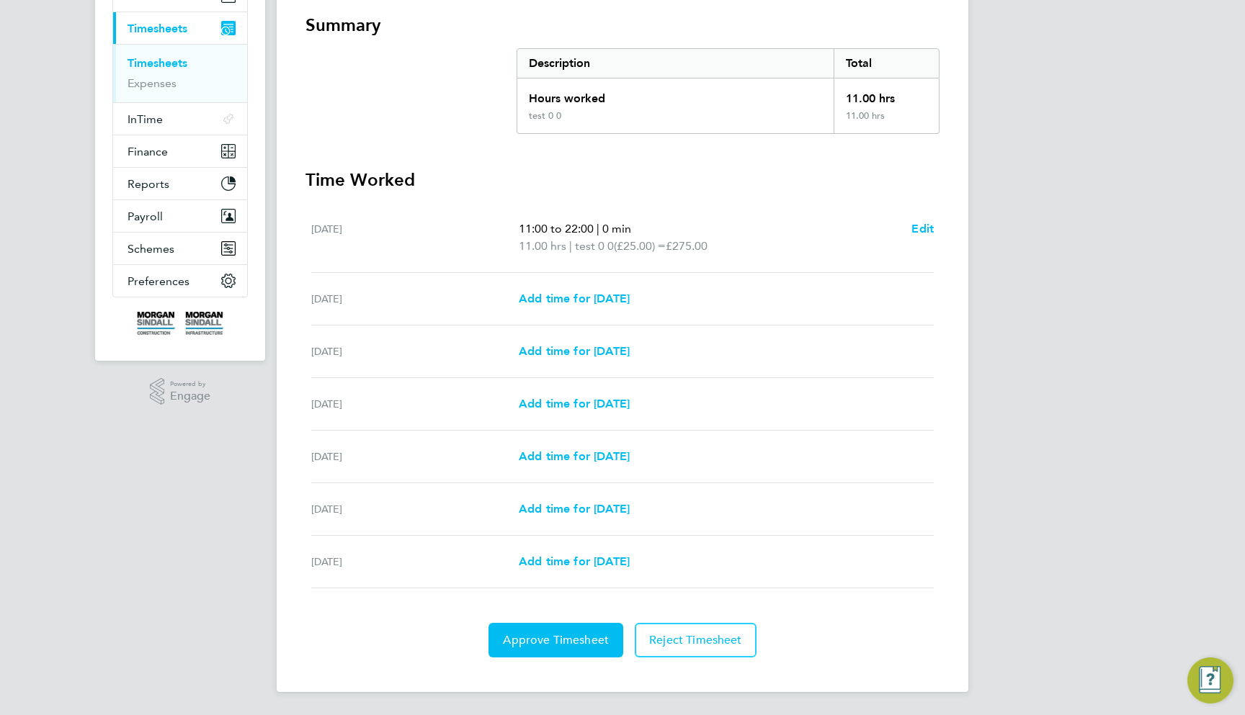
scroll to position [303, 0]
click at [705, 633] on span "Reject Timesheet" at bounding box center [695, 640] width 93 height 14
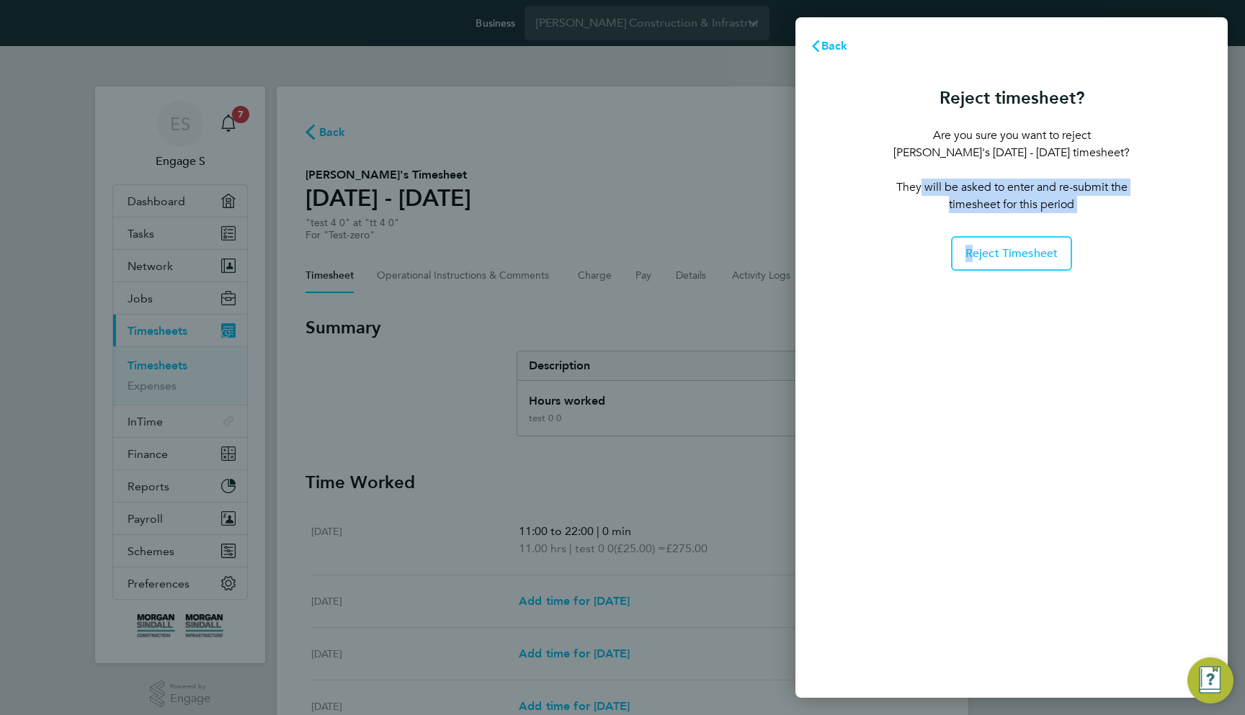
drag, startPoint x: 912, startPoint y: 186, endPoint x: 1124, endPoint y: 215, distance: 214.5
click at [1124, 215] on div "Reject timesheet? Are you sure you want to reject [PERSON_NAME]'s [DATE] - [DAT…" at bounding box center [1011, 176] width 254 height 190
click at [1144, 288] on div "Reject timesheet? Are you sure you want to reject [PERSON_NAME]'s [DATE] - [DAT…" at bounding box center [1011, 380] width 432 height 635
